Goal: Task Accomplishment & Management: Complete application form

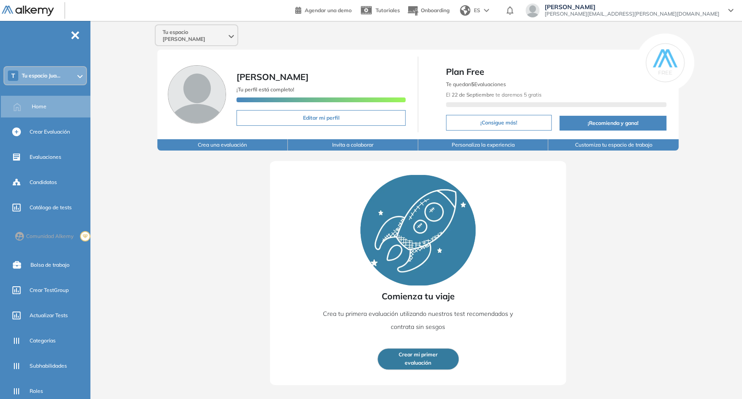
click at [176, 33] on span "Tu espacio Juan Carlos" at bounding box center [195, 36] width 64 height 14
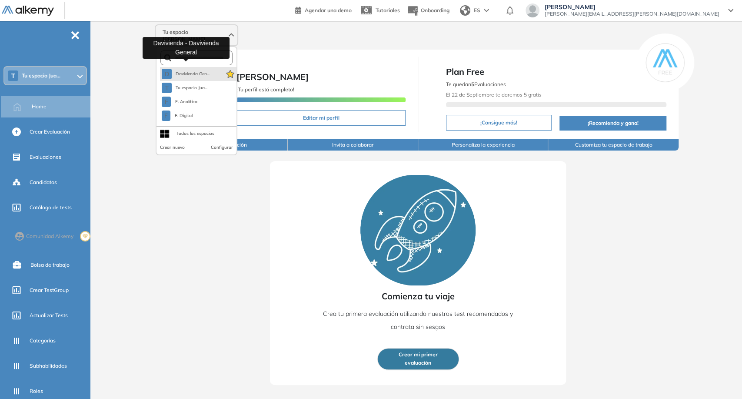
click at [186, 70] on button "D Davivienda Gen..." at bounding box center [186, 74] width 48 height 10
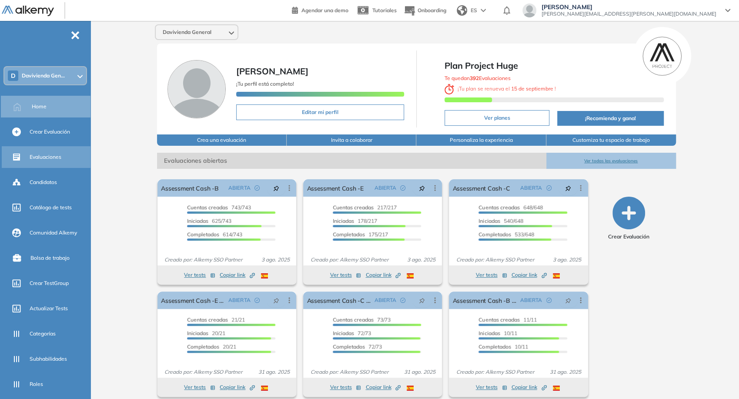
click at [37, 154] on span "Evaluaciones" at bounding box center [46, 157] width 32 height 8
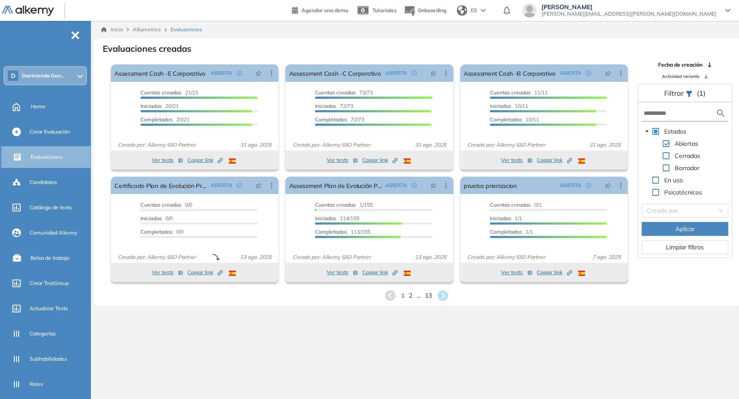
click at [68, 153] on div "Evaluaciones" at bounding box center [59, 157] width 59 height 15
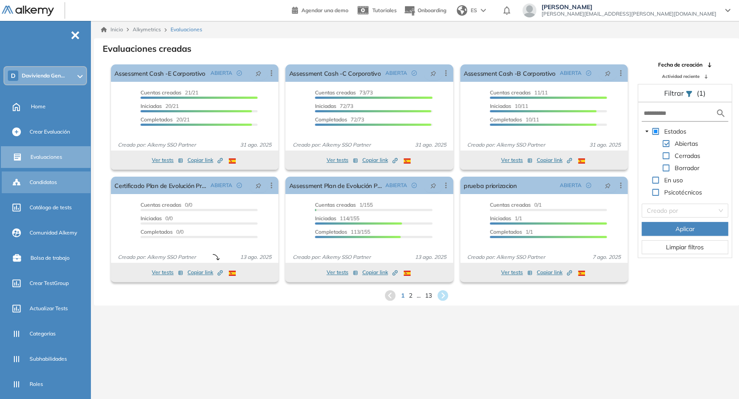
click at [57, 184] on span "Candidatos" at bounding box center [43, 182] width 27 height 8
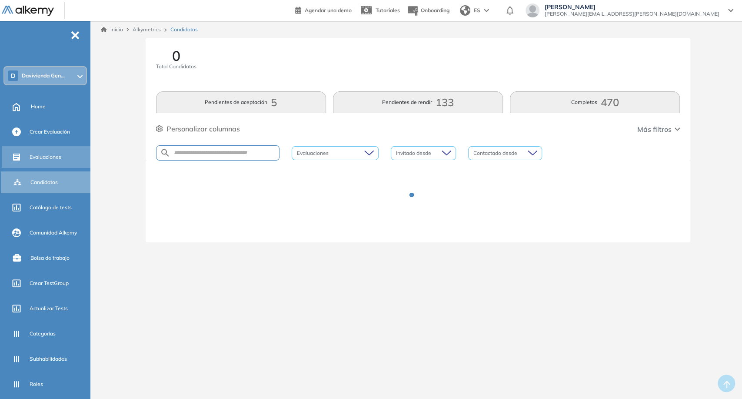
click at [54, 155] on span "Evaluaciones" at bounding box center [46, 157] width 32 height 8
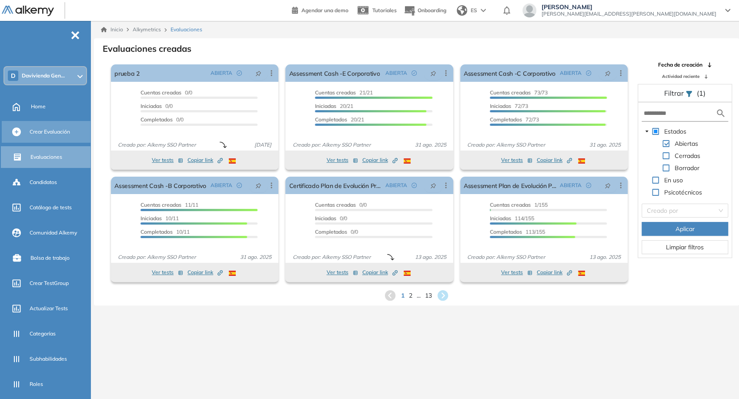
click at [53, 136] on div "Crear Evaluación" at bounding box center [59, 131] width 59 height 15
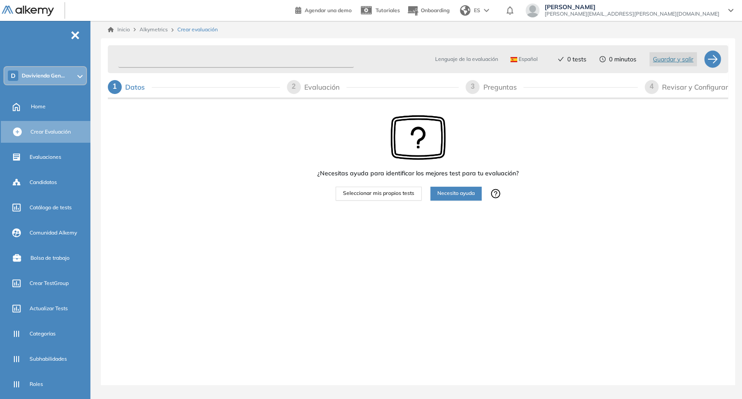
click at [232, 57] on input "text" at bounding box center [236, 59] width 236 height 17
type input "*"
click at [232, 57] on input "**********" at bounding box center [236, 59] width 236 height 17
type input "**********"
click at [380, 192] on span "Seleccionar mis propios tests" at bounding box center [378, 193] width 71 height 8
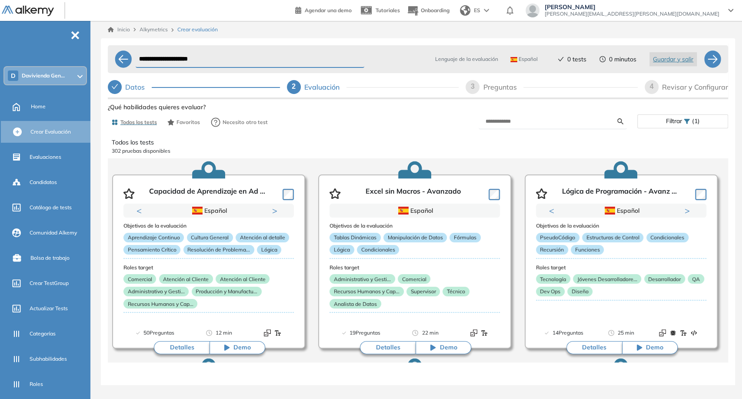
click at [553, 89] on div "3 Preguntas" at bounding box center [552, 87] width 172 height 14
select select "*****"
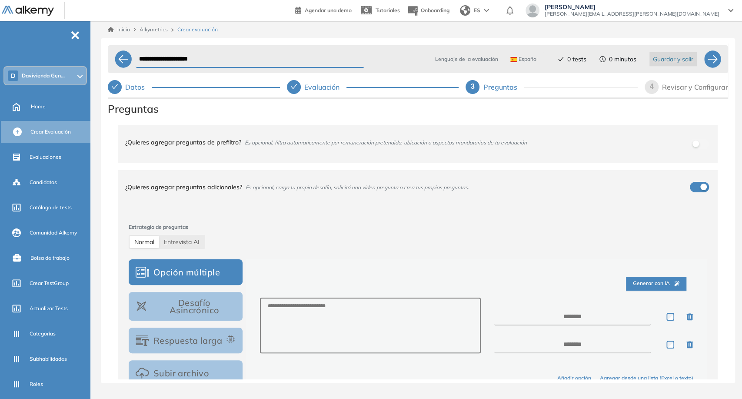
click at [322, 102] on span "Preguntas" at bounding box center [418, 109] width 620 height 16
click at [317, 94] on div "**********" at bounding box center [418, 70] width 620 height 56
click at [314, 90] on div "Evaluación" at bounding box center [325, 87] width 42 height 14
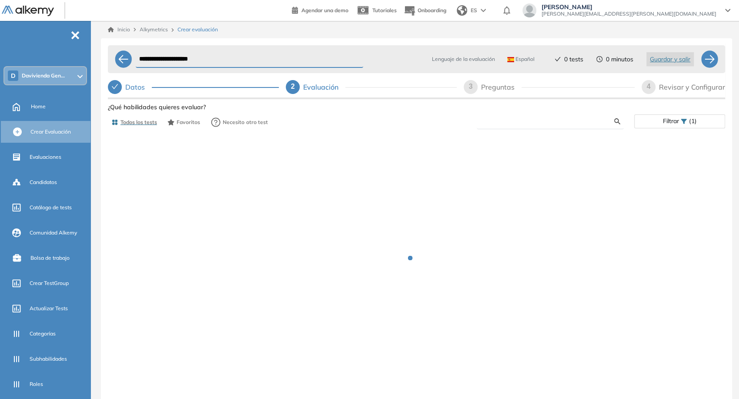
click at [541, 124] on input "text" at bounding box center [548, 121] width 131 height 8
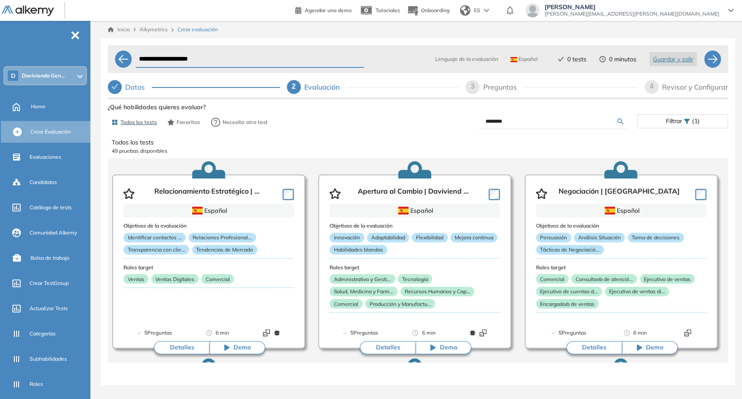
click at [551, 123] on input "********" at bounding box center [552, 121] width 132 height 8
type input "**********"
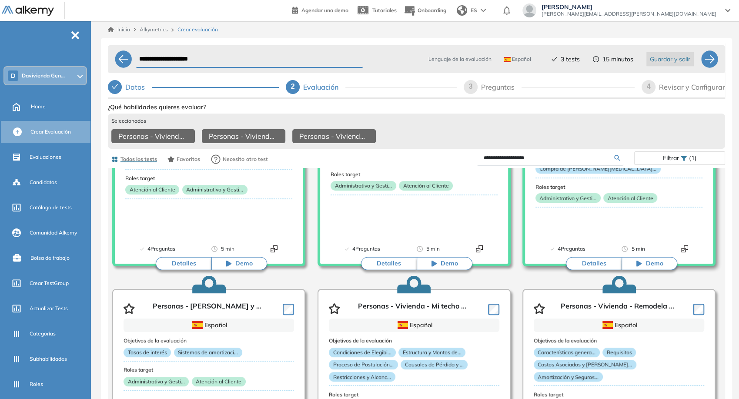
scroll to position [145, 0]
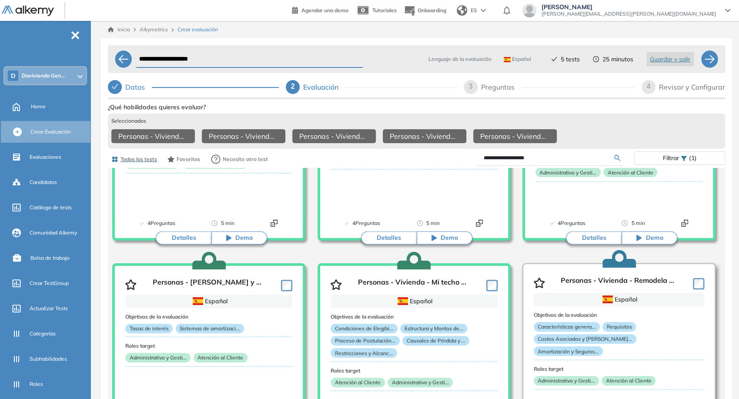
click at [703, 290] on article "Personas - Vivienda - Remodela ... Español Objetivos de la evaluación Caracterí…" at bounding box center [618, 350] width 193 height 174
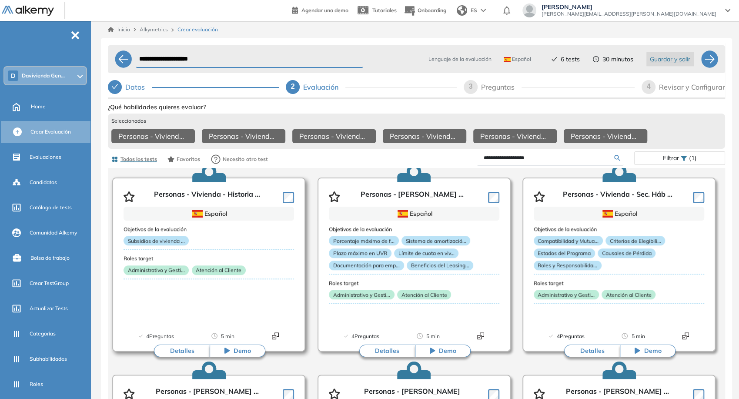
scroll to position [435, 0]
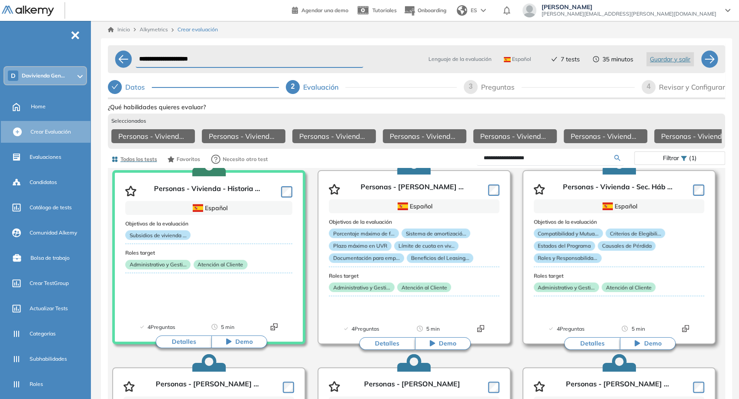
click at [500, 195] on article "Personas - Vivienda - Leasing ... Español Objetivos de la evaluación Porcentaje…" at bounding box center [413, 257] width 193 height 174
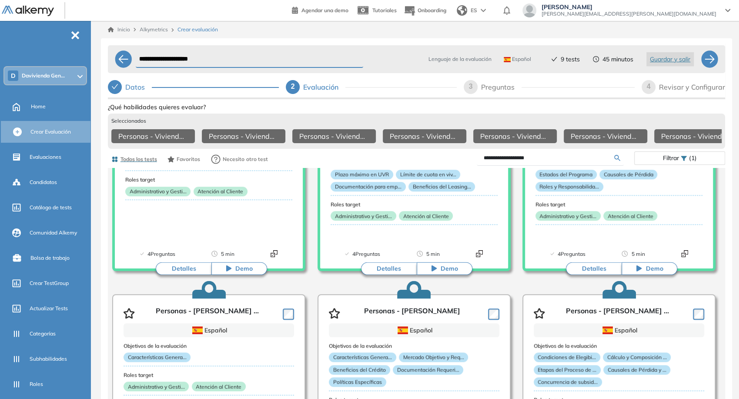
scroll to position [580, 0]
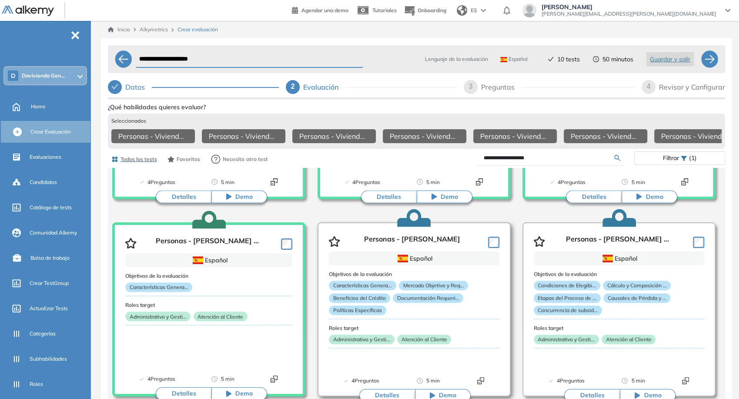
click at [500, 242] on article "Personas - Vivienda - Crédito Español Objetivos de la evaluación Característica…" at bounding box center [413, 309] width 193 height 174
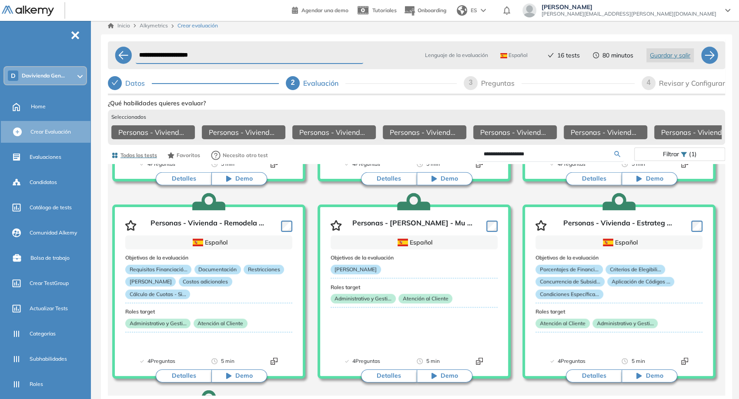
scroll to position [597, 0]
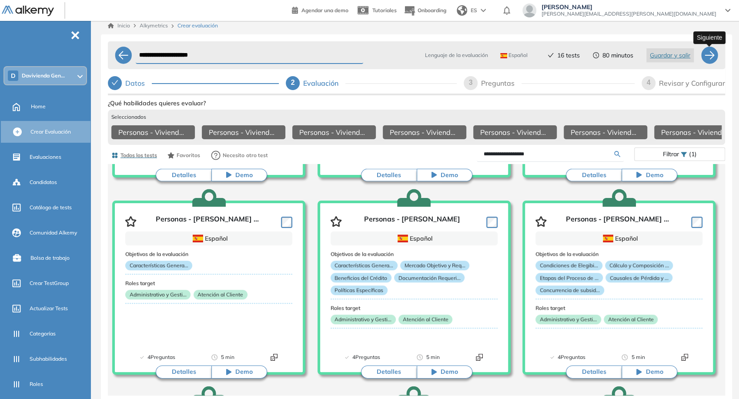
click at [710, 50] on div at bounding box center [708, 55] width 17 height 17
select select "*****"
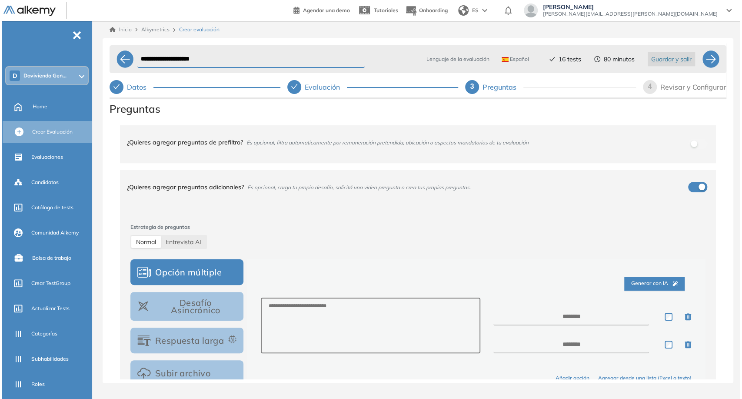
scroll to position [0, 0]
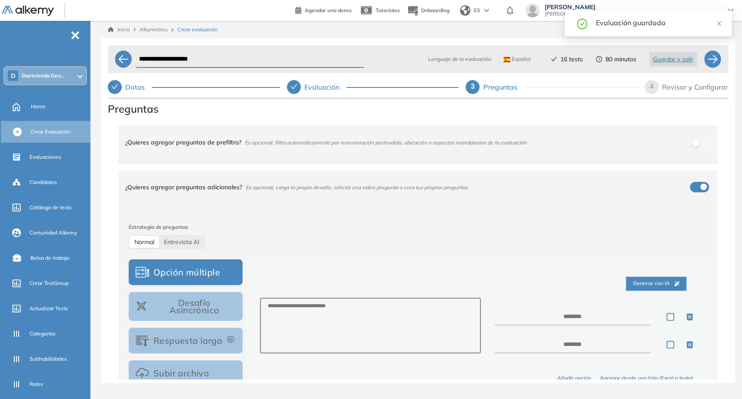
click at [653, 90] on span "4" at bounding box center [652, 86] width 4 height 7
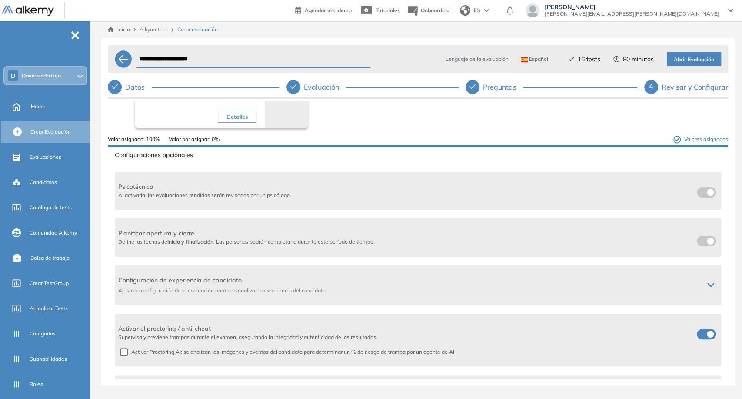
scroll to position [531, 0]
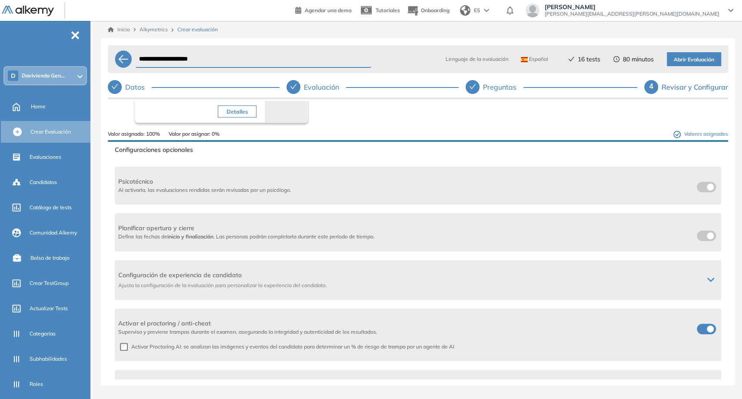
click at [689, 323] on div "Activar el proctoring / anti-cheat Supervisa y previene trampas durante el exam…" at bounding box center [418, 327] width 600 height 17
click at [697, 323] on span at bounding box center [700, 326] width 7 height 7
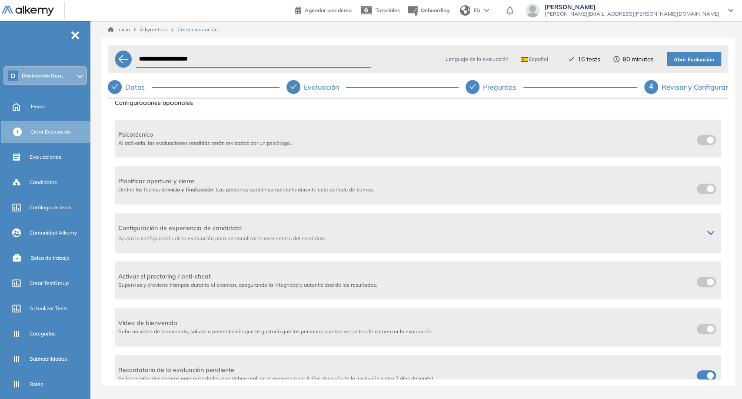
scroll to position [585, 0]
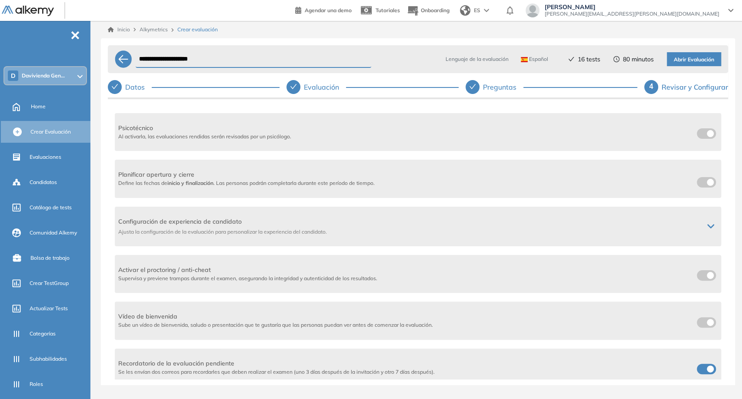
click at [699, 363] on span at bounding box center [700, 366] width 7 height 7
click at [381, 52] on div "**********" at bounding box center [426, 59] width 589 height 21
click at [696, 62] on span "Abrir Evaluación" at bounding box center [694, 60] width 40 height 8
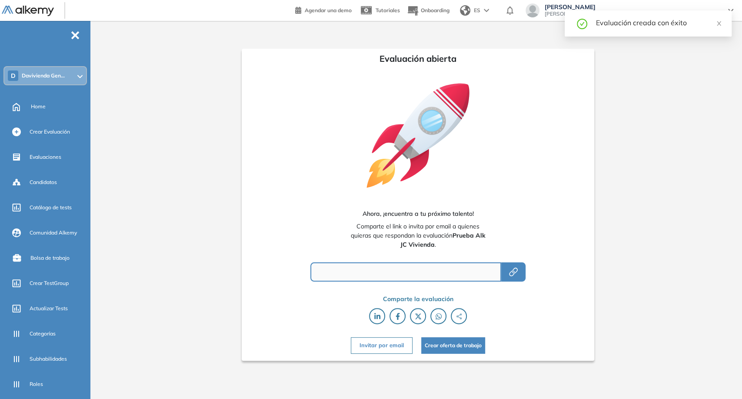
type input "**********"
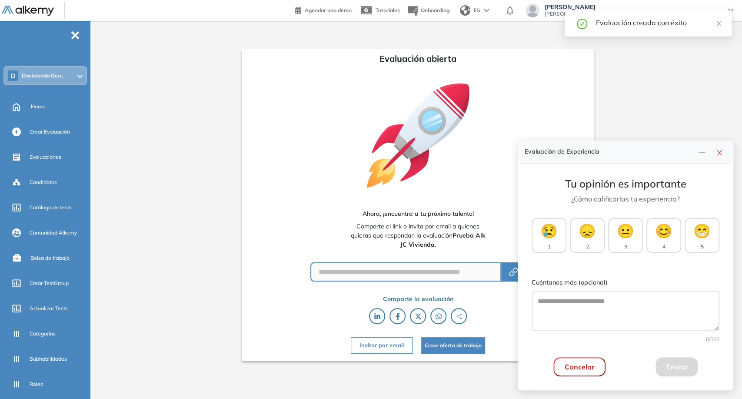
click at [276, 156] on div "**********" at bounding box center [418, 204] width 353 height 311
click at [43, 151] on div "Evaluaciones" at bounding box center [59, 157] width 59 height 15
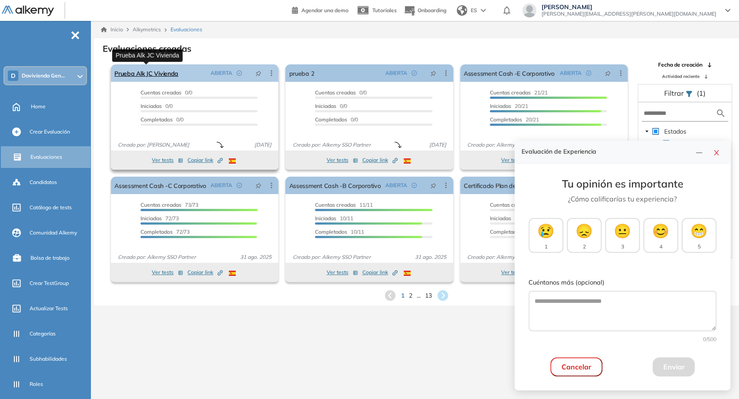
click at [150, 77] on link "Prueba Alk JC Vivienda" at bounding box center [146, 72] width 64 height 17
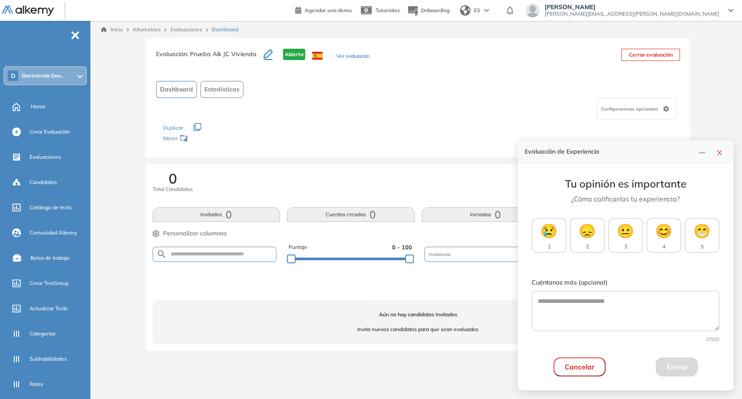
click at [362, 57] on button "Ver evaluación" at bounding box center [353, 56] width 33 height 9
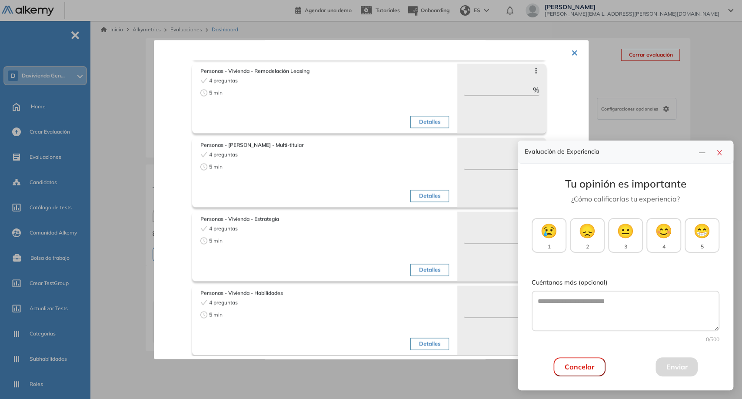
scroll to position [922, 0]
click at [723, 157] on button "button" at bounding box center [720, 152] width 14 height 12
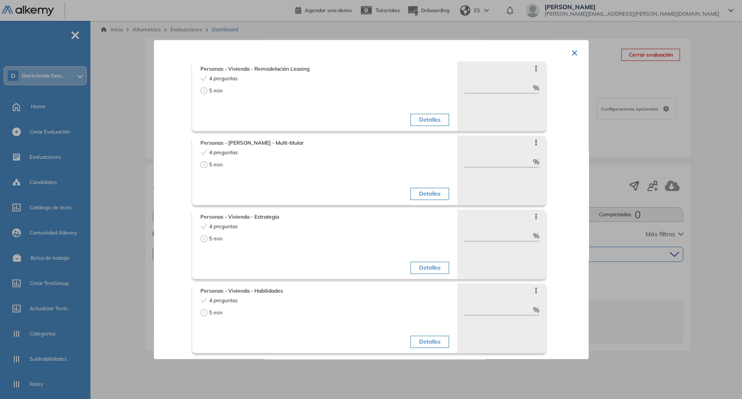
click at [574, 51] on button "×" at bounding box center [574, 51] width 7 height 17
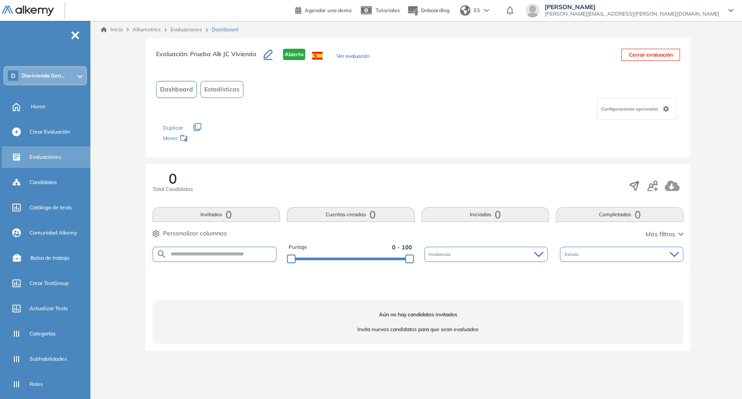
click at [50, 159] on span "Evaluaciones" at bounding box center [46, 157] width 32 height 8
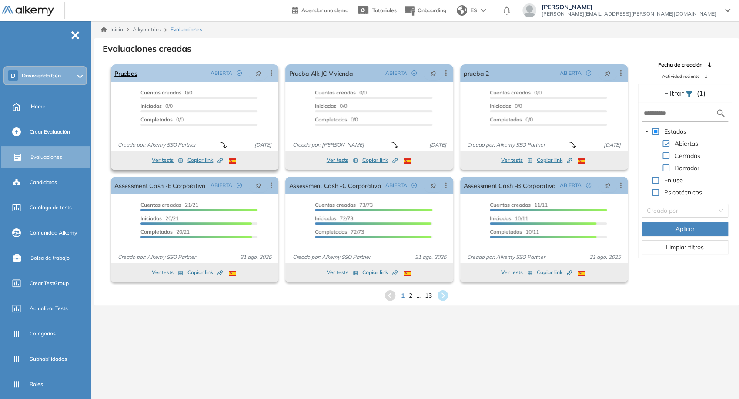
click at [137, 75] on div "Pruebas ABIERTA Editar Los siguientes tests ya no están disponibles o tienen un…" at bounding box center [194, 72] width 167 height 17
click at [133, 74] on link "Pruebas" at bounding box center [125, 72] width 23 height 17
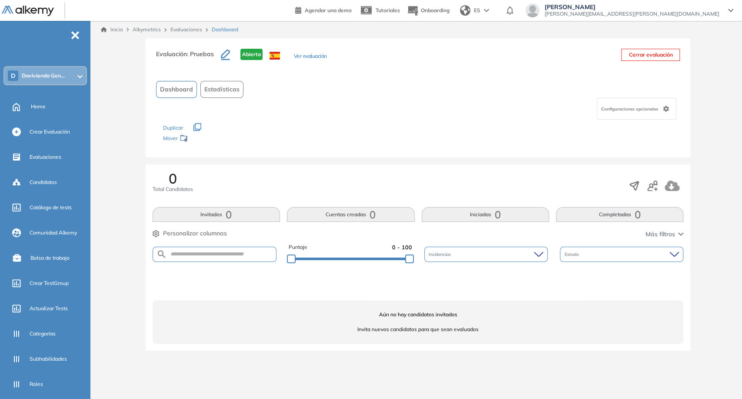
click at [301, 64] on div "Evaluación : Pruebas Abierta Ver evaluación" at bounding box center [241, 60] width 171 height 22
click at [301, 60] on button "Ver evaluación" at bounding box center [310, 56] width 33 height 9
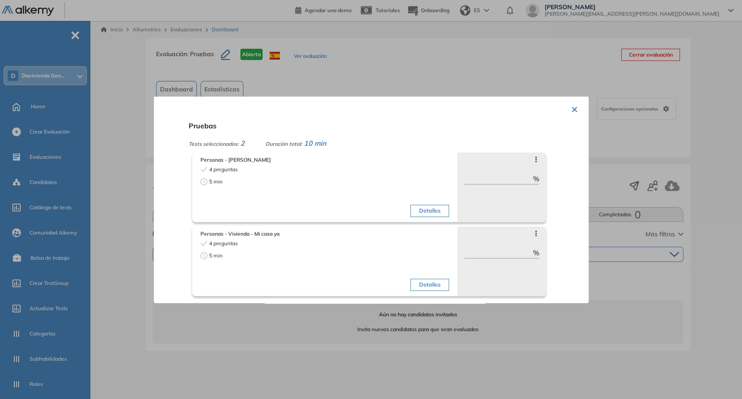
click at [299, 60] on div at bounding box center [371, 199] width 742 height 399
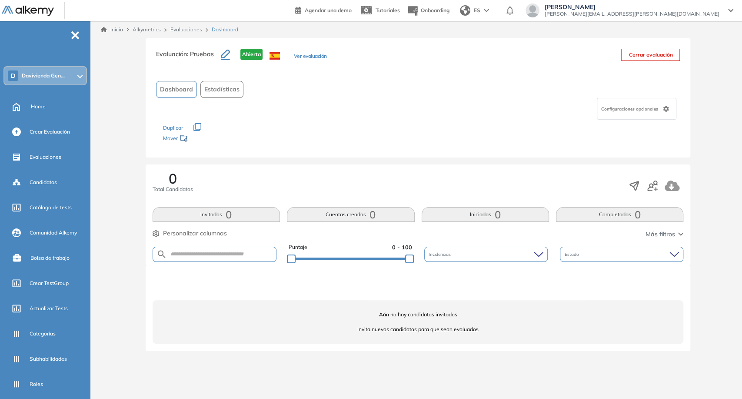
click at [190, 29] on link "Evaluaciones" at bounding box center [186, 29] width 32 height 7
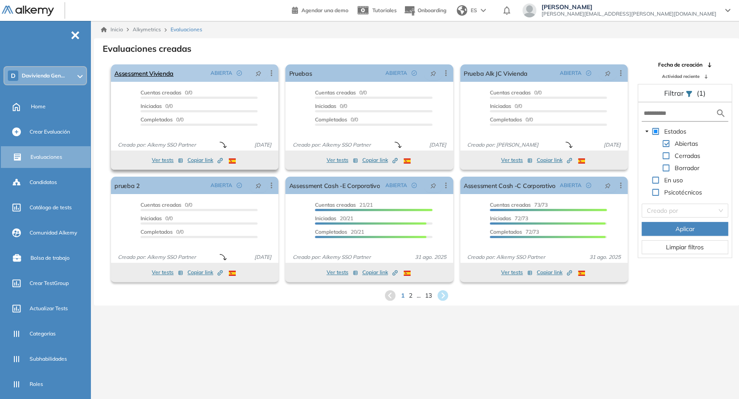
click at [177, 70] on div "Assessment Vivienda ABIERTA Editar Los siguientes tests ya no están disponibles…" at bounding box center [194, 72] width 167 height 17
click at [167, 77] on link "Assessment Vivienda" at bounding box center [143, 72] width 59 height 17
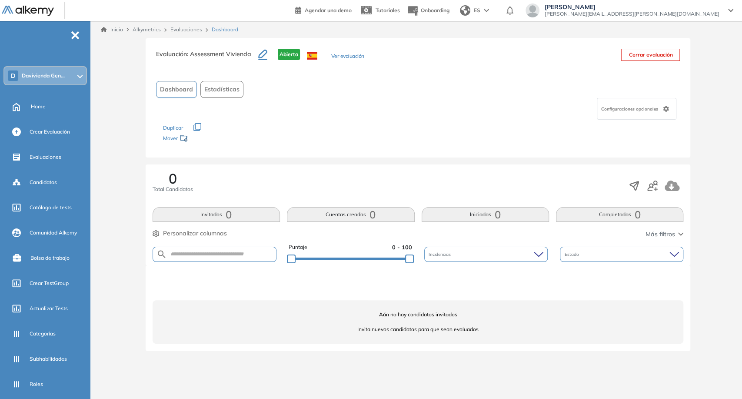
click at [337, 56] on button "Ver evaluación" at bounding box center [347, 56] width 33 height 9
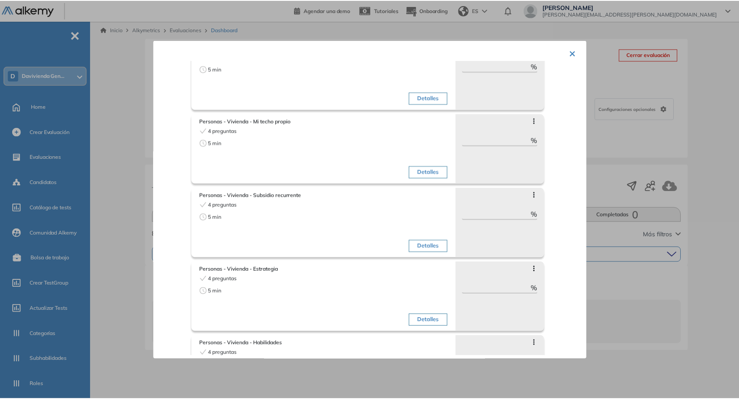
scroll to position [922, 0]
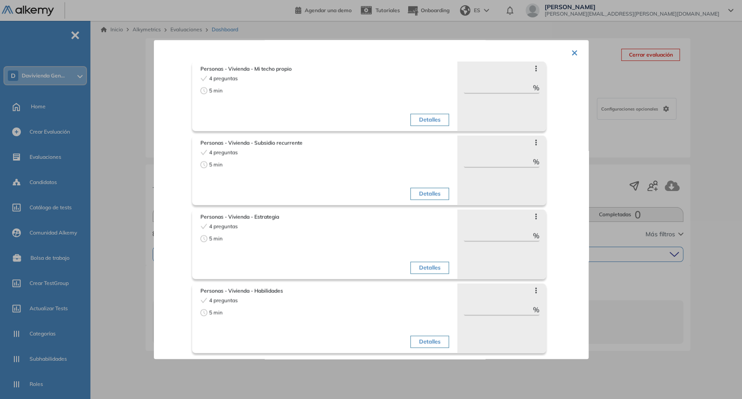
click at [631, 339] on div at bounding box center [371, 199] width 742 height 399
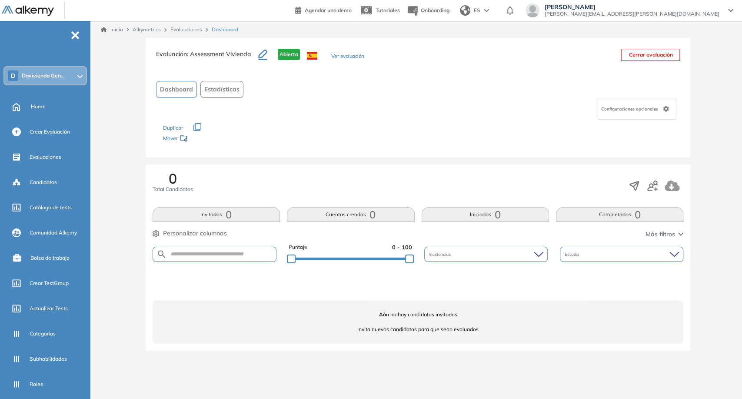
click at [189, 29] on link "Evaluaciones" at bounding box center [186, 29] width 32 height 7
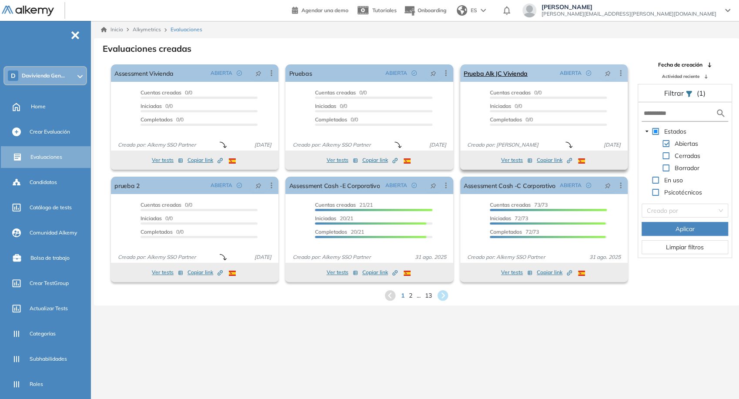
click at [621, 72] on icon at bounding box center [620, 73] width 9 height 9
click at [579, 139] on span "Finalizar evaluación" at bounding box center [586, 137] width 56 height 8
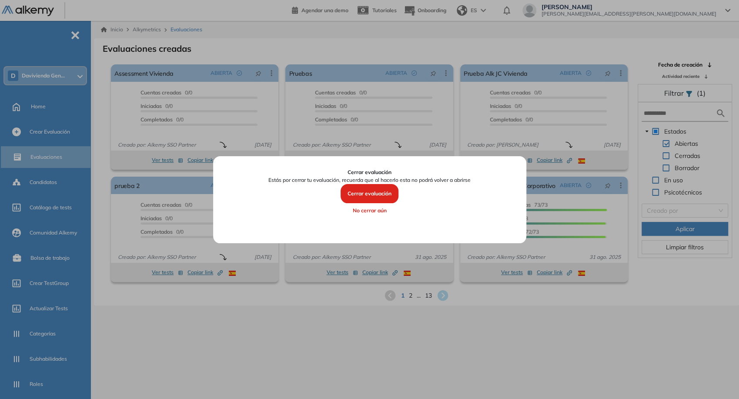
click at [382, 188] on button "Cerrar evaluación" at bounding box center [369, 193] width 58 height 19
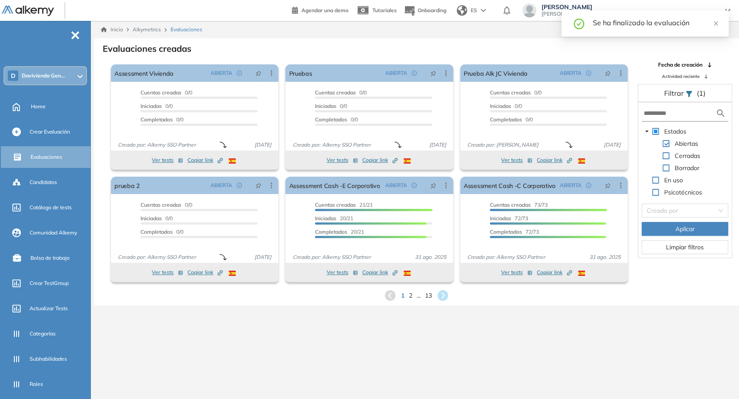
click at [272, 75] on icon at bounding box center [271, 73] width 9 height 9
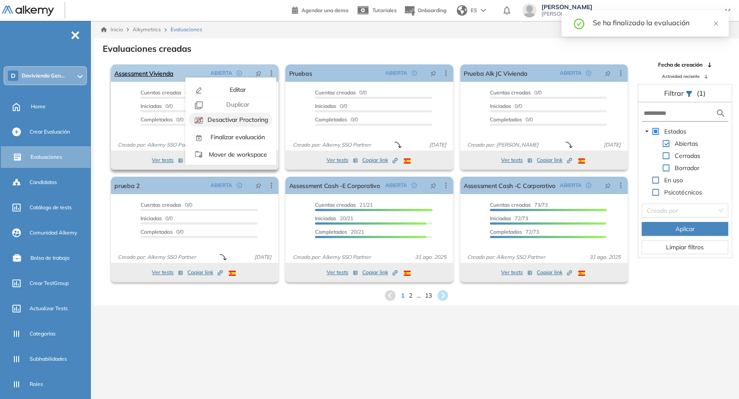
click at [247, 121] on span "Desactivar Proctoring" at bounding box center [237, 120] width 63 height 8
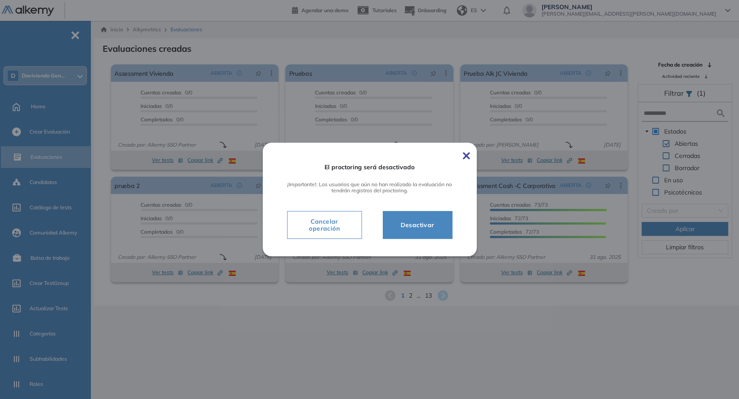
click at [424, 215] on button "Desactivar" at bounding box center [418, 225] width 70 height 28
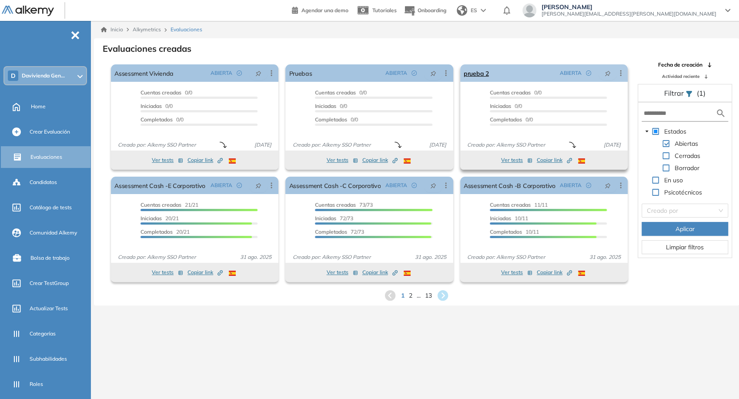
click at [623, 73] on icon at bounding box center [620, 73] width 9 height 9
click at [593, 138] on span "Finalizar evaluación" at bounding box center [586, 137] width 56 height 8
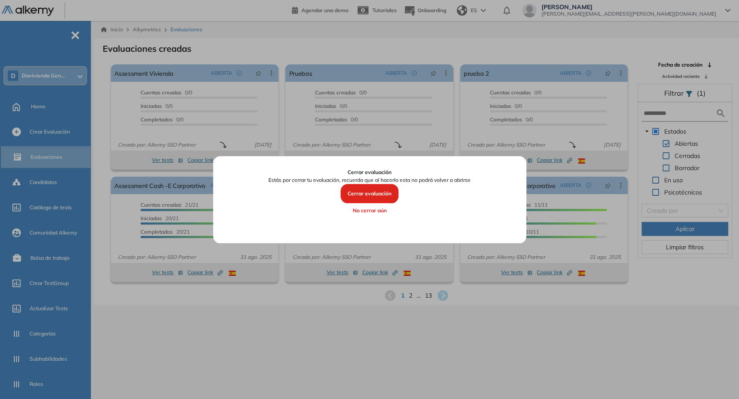
click at [363, 194] on button "Cerrar evaluación" at bounding box center [369, 193] width 58 height 19
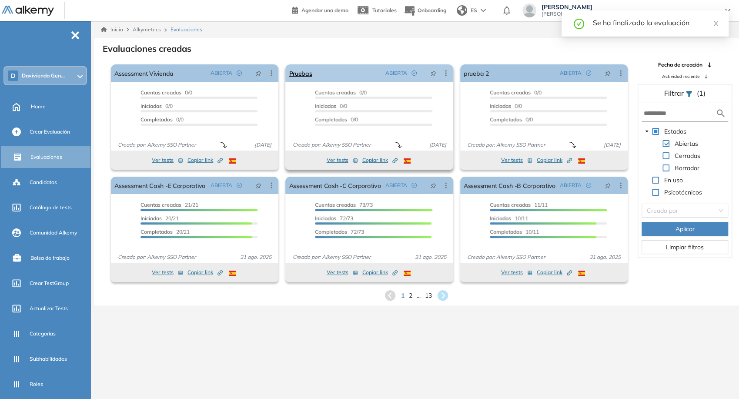
click at [447, 75] on icon at bounding box center [445, 73] width 9 height 9
click at [409, 140] on div "Finalizar evaluación" at bounding box center [412, 137] width 64 height 10
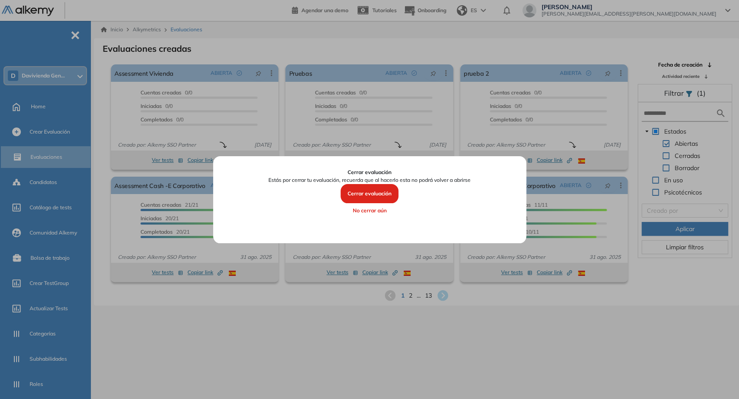
click at [384, 190] on button "Cerrar evaluación" at bounding box center [369, 193] width 58 height 19
